Goal: Transaction & Acquisition: Purchase product/service

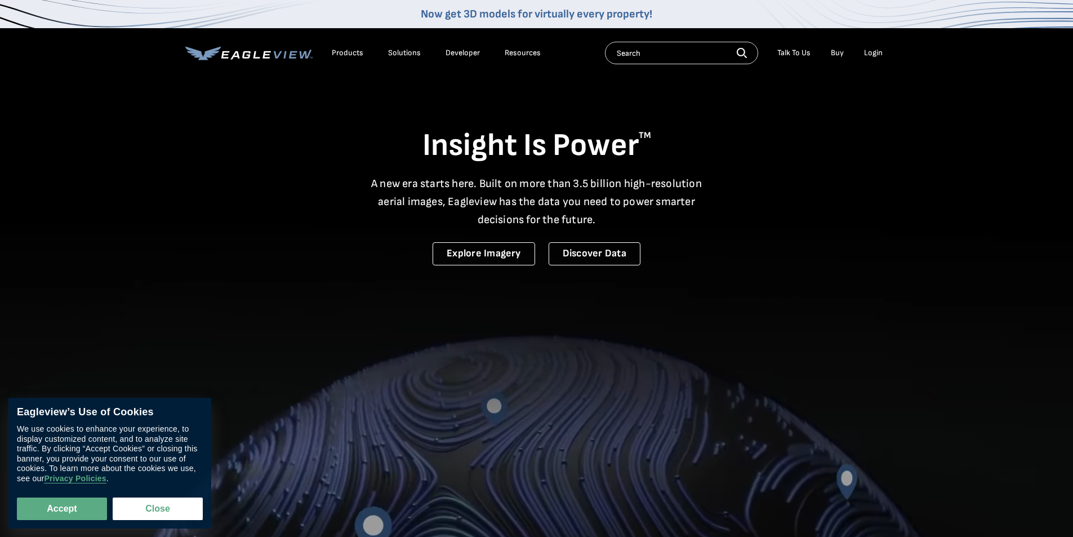
click at [876, 55] on div "Login" at bounding box center [873, 53] width 19 height 10
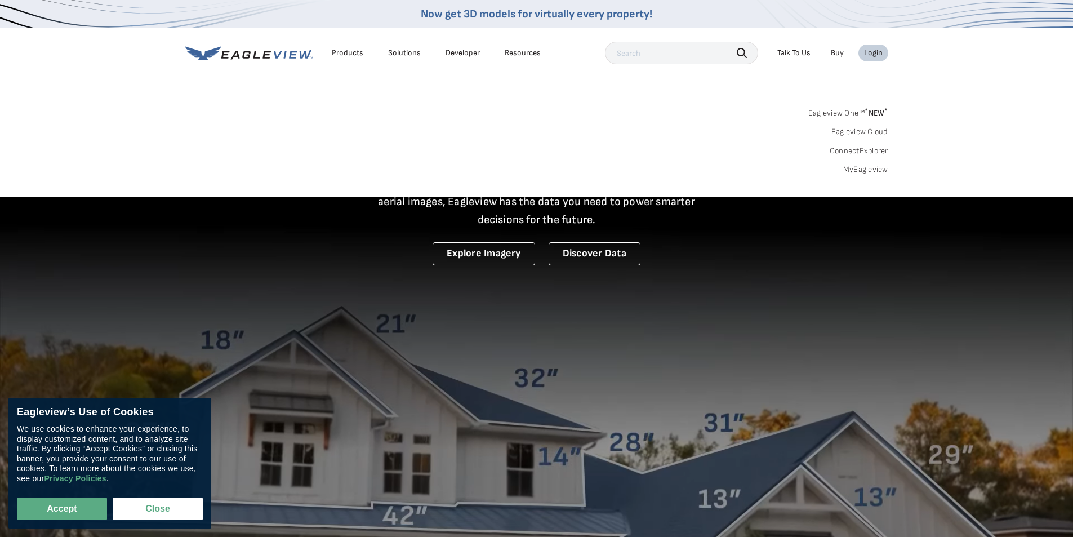
click at [861, 171] on link "MyEagleview" at bounding box center [865, 169] width 45 height 10
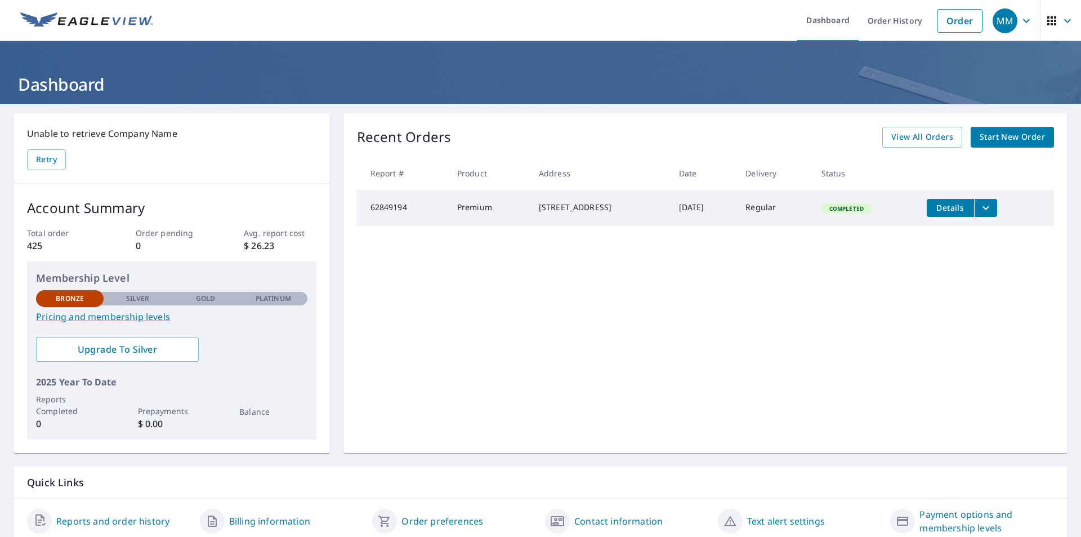
click at [1002, 139] on span "Start New Order" at bounding box center [1012, 137] width 65 height 14
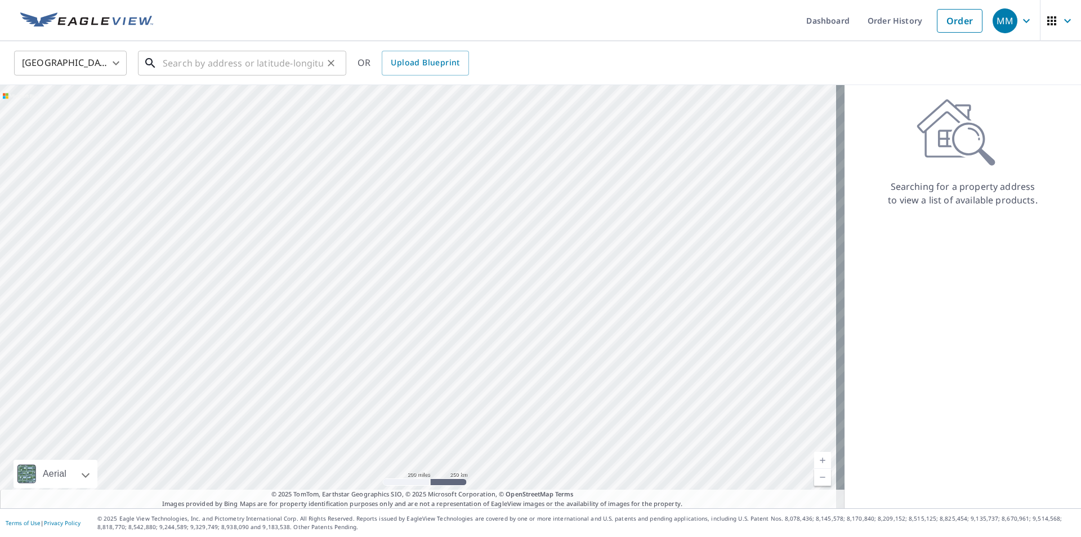
click at [237, 61] on input "text" at bounding box center [243, 63] width 161 height 32
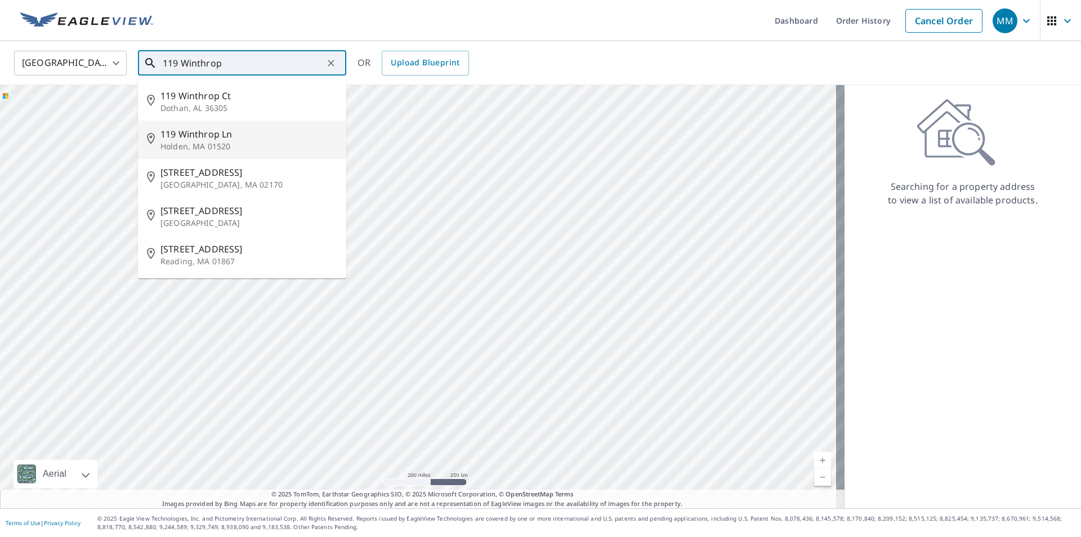
click at [217, 141] on p "Holden, MA 01520" at bounding box center [249, 146] width 177 height 11
type input "[STREET_ADDRESS][PERSON_NAME]"
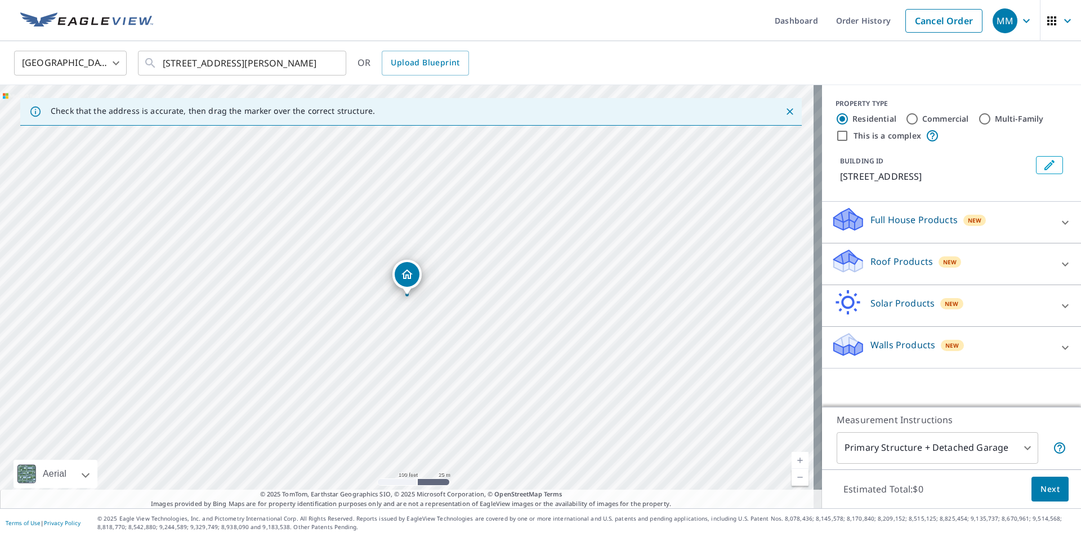
click at [886, 265] on p "Roof Products" at bounding box center [902, 262] width 63 height 14
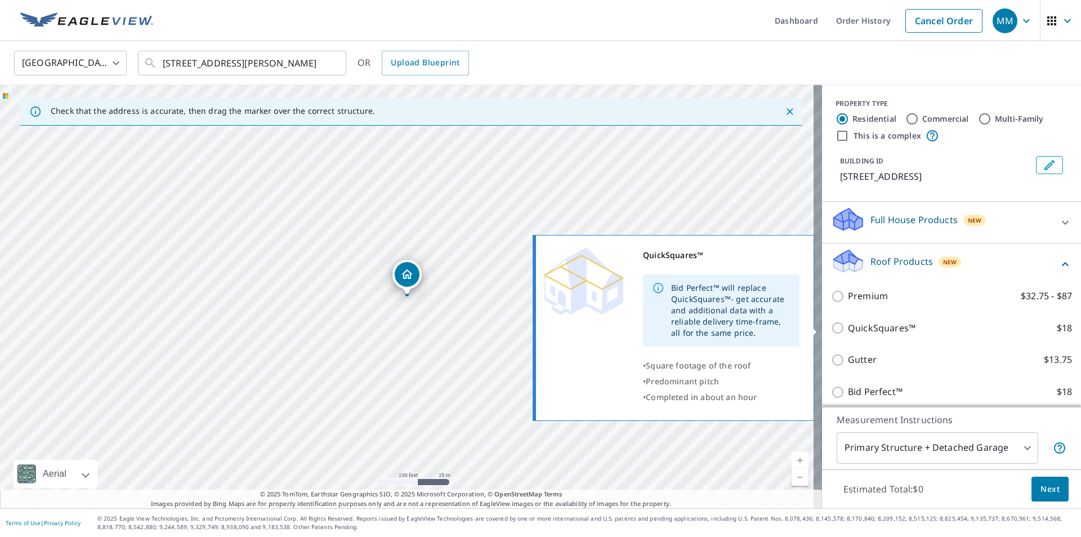
click at [831, 325] on input "QuickSquares™ $18" at bounding box center [839, 328] width 17 height 14
checkbox input "true"
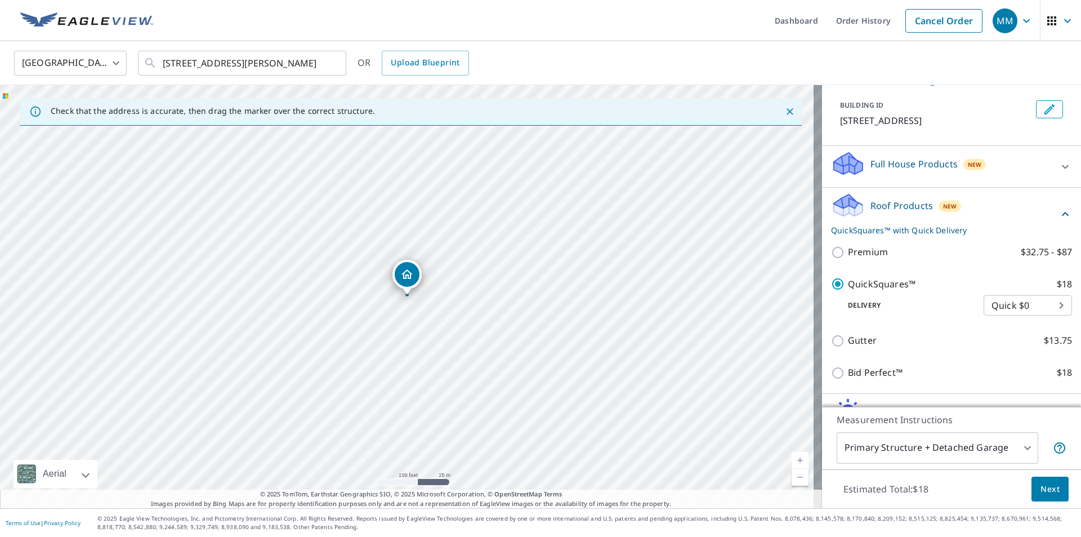
scroll to position [56, 0]
click at [1041, 487] on span "Next" at bounding box center [1050, 489] width 19 height 14
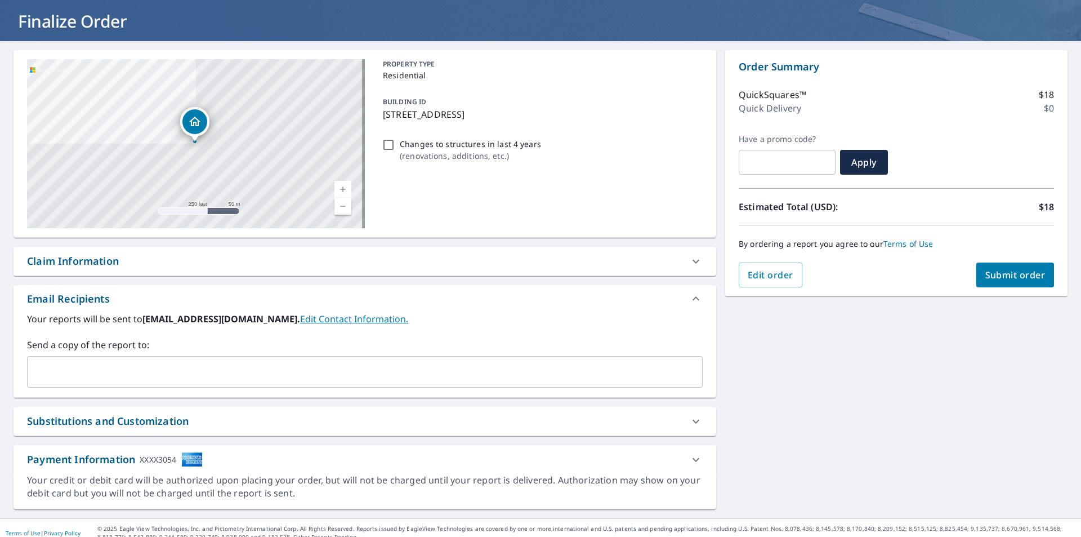
scroll to position [73, 0]
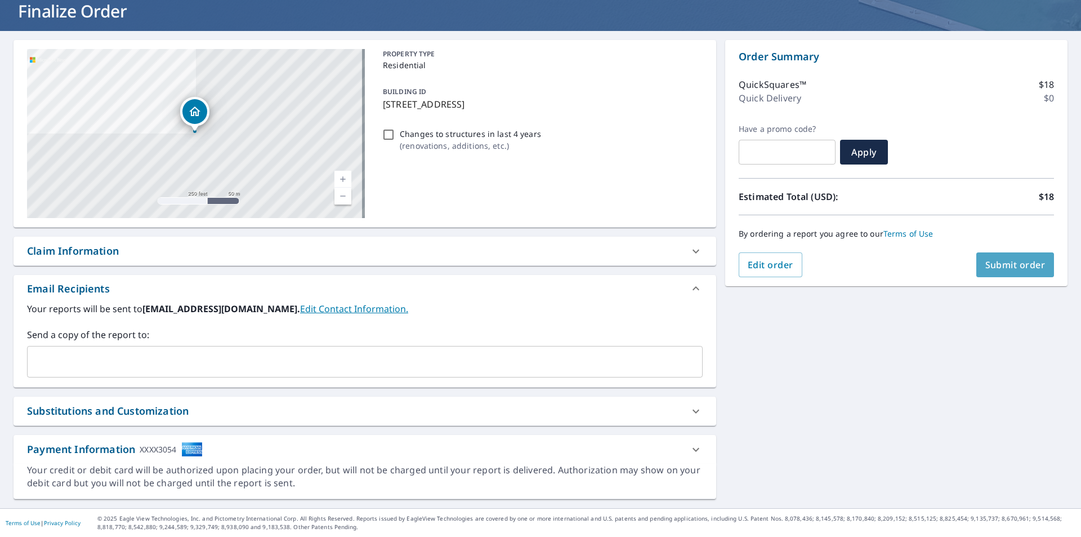
click at [1002, 274] on button "Submit order" at bounding box center [1016, 264] width 78 height 25
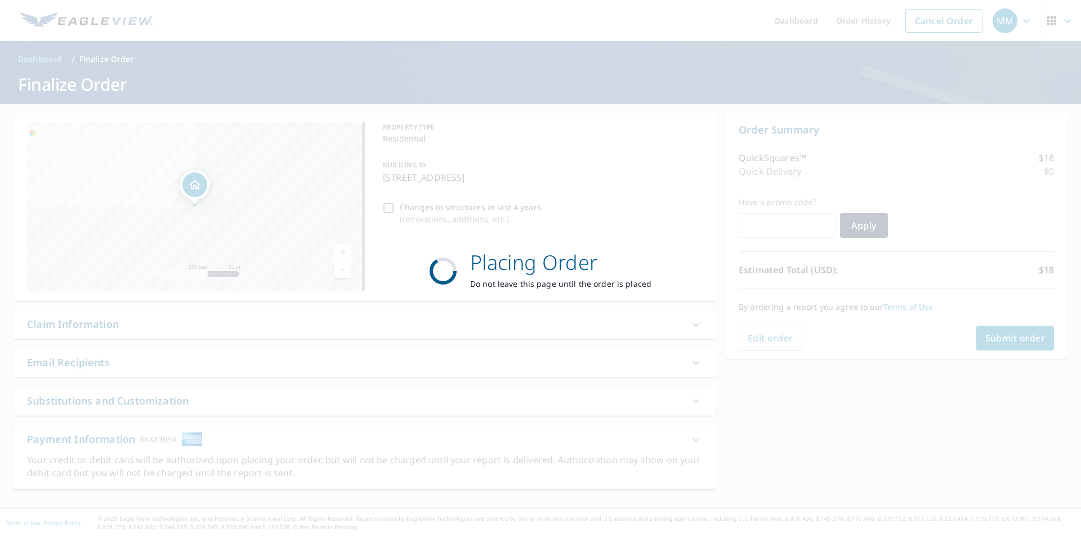
scroll to position [0, 0]
